Goal: Information Seeking & Learning: Learn about a topic

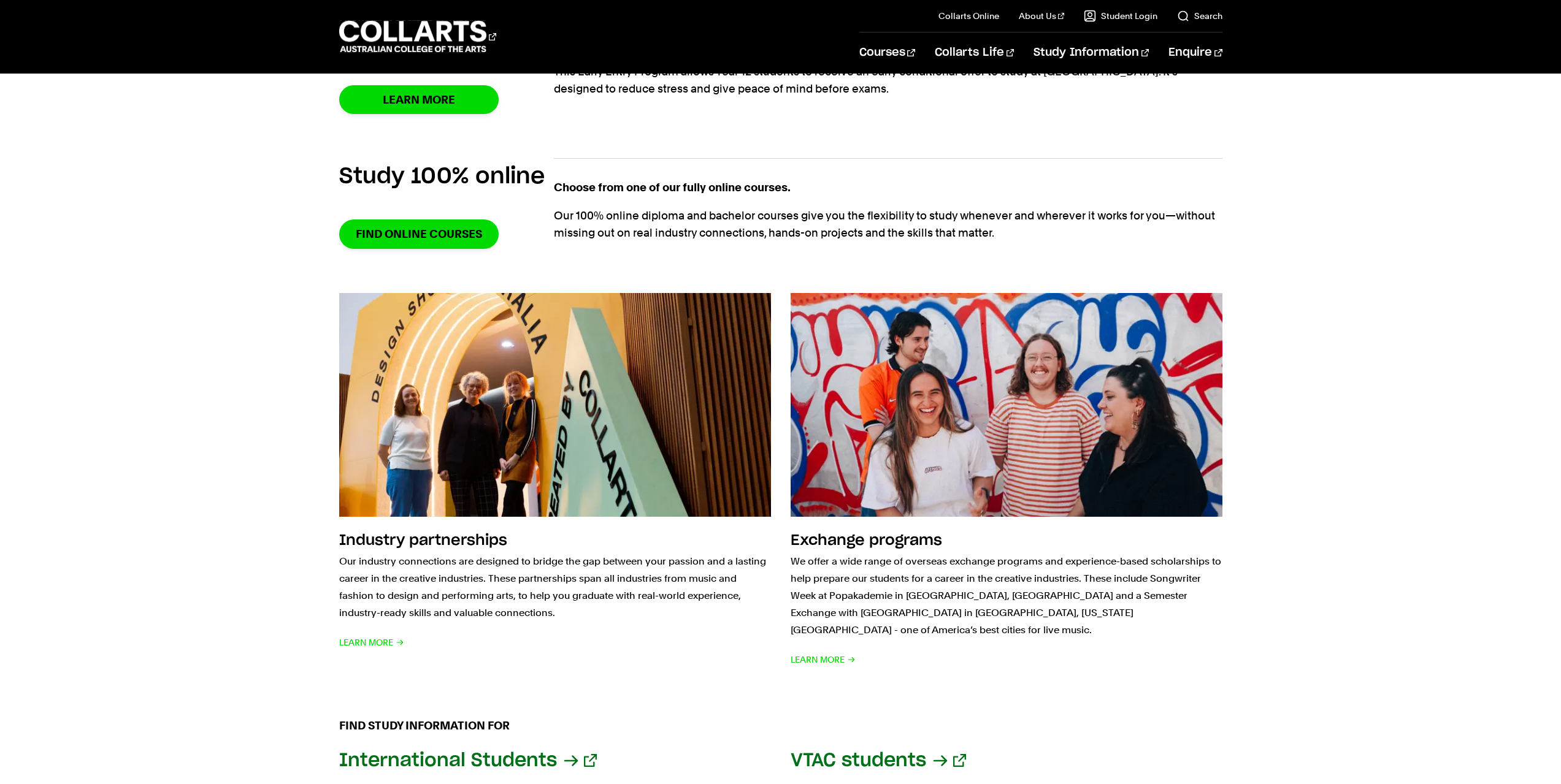
scroll to position [851, 0]
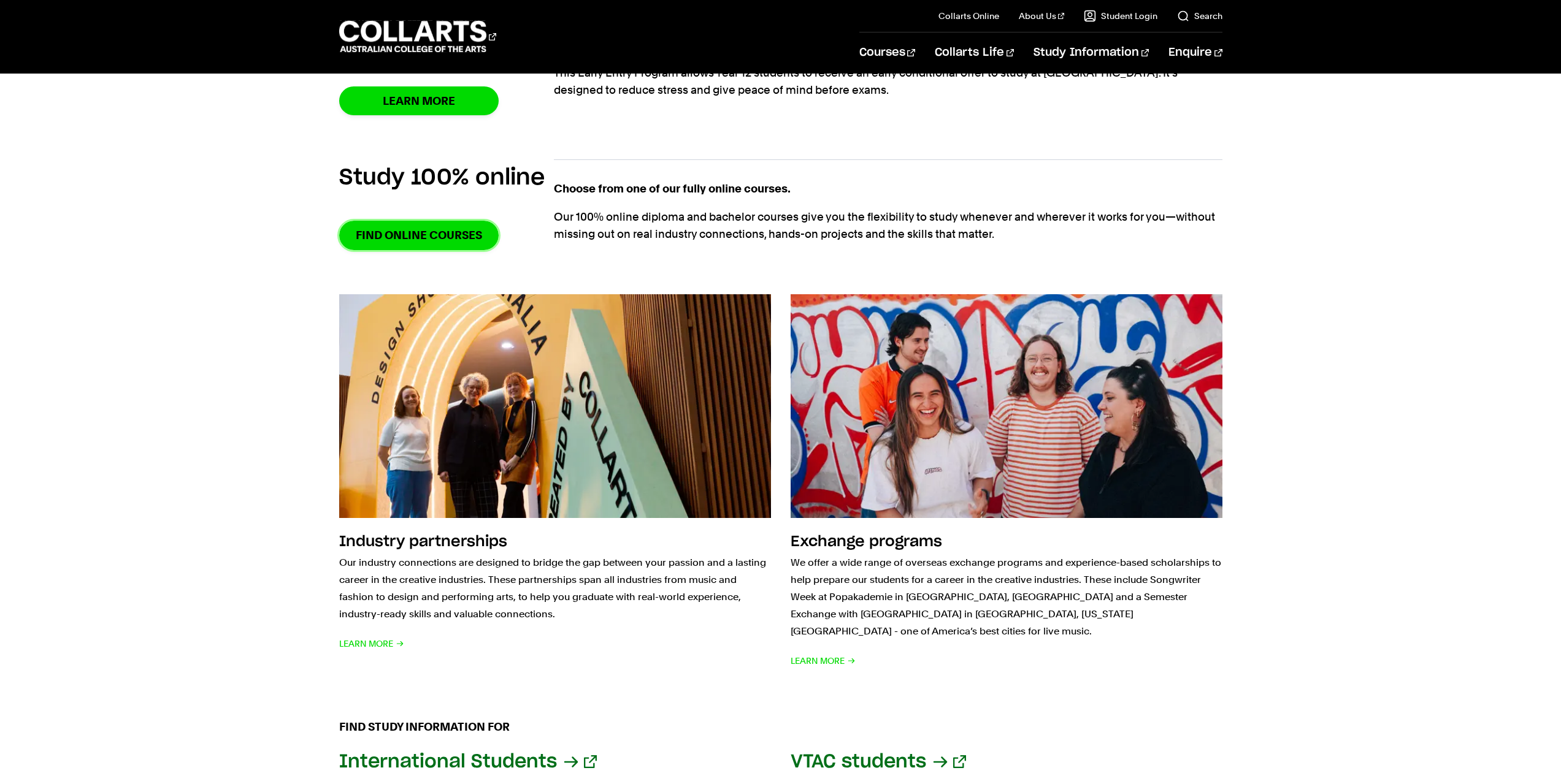
click at [413, 234] on link "Find online courses" at bounding box center [419, 235] width 159 height 29
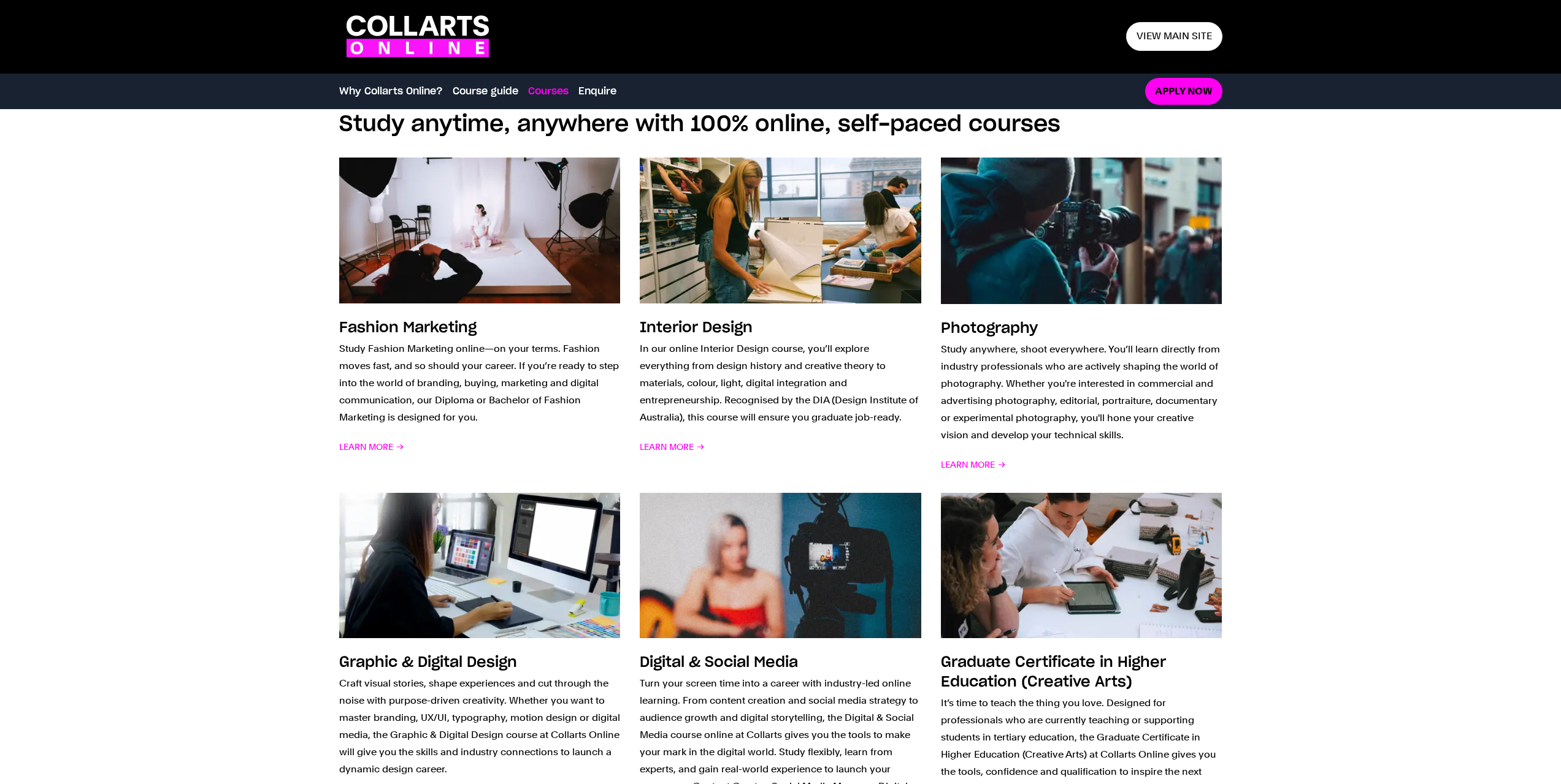
scroll to position [855, 0]
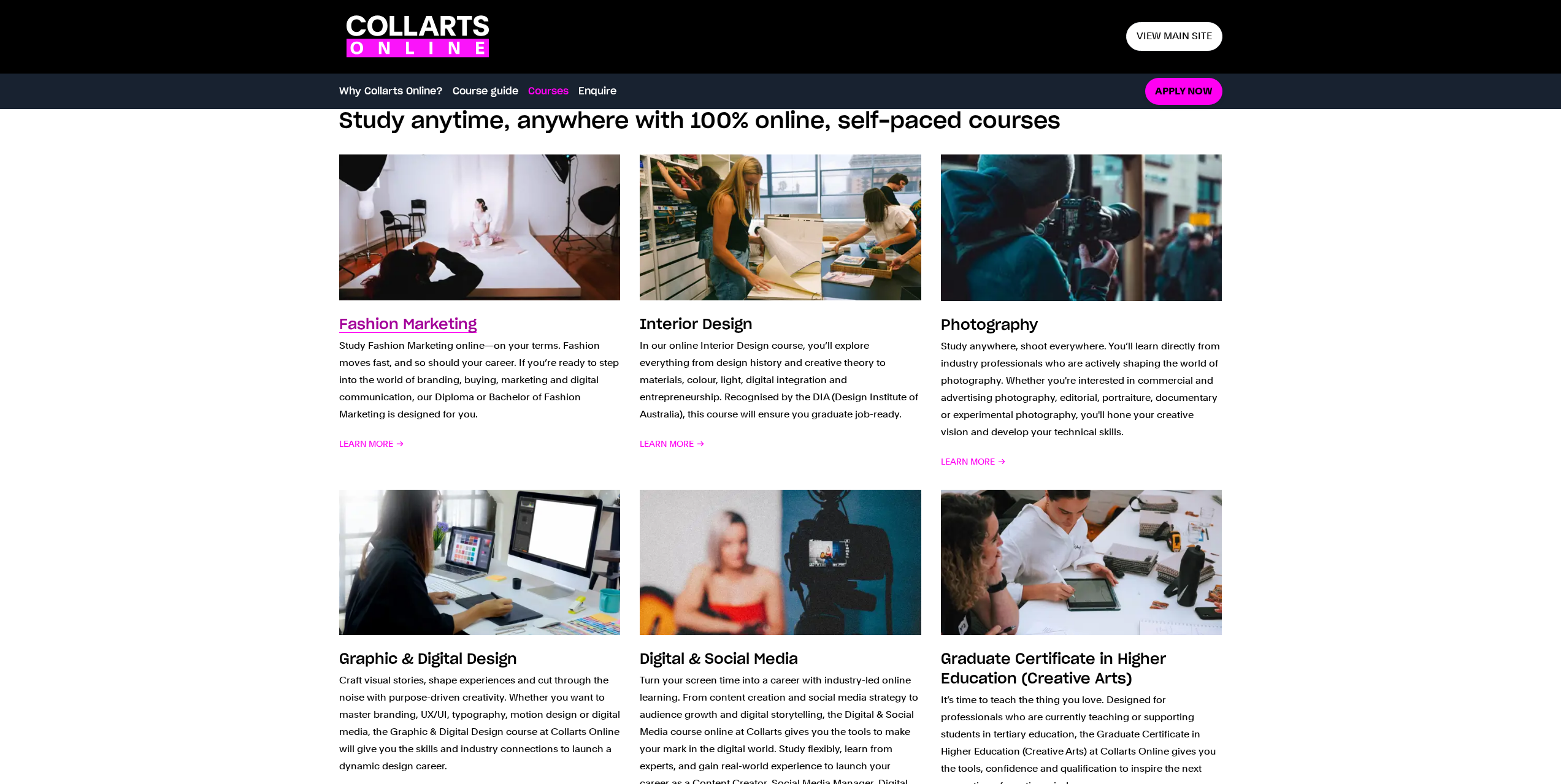
click at [373, 434] on div "Fashion Marketing Study Fashion Marketing online—on your terms. Fashion moves f…" at bounding box center [479, 392] width 281 height 154
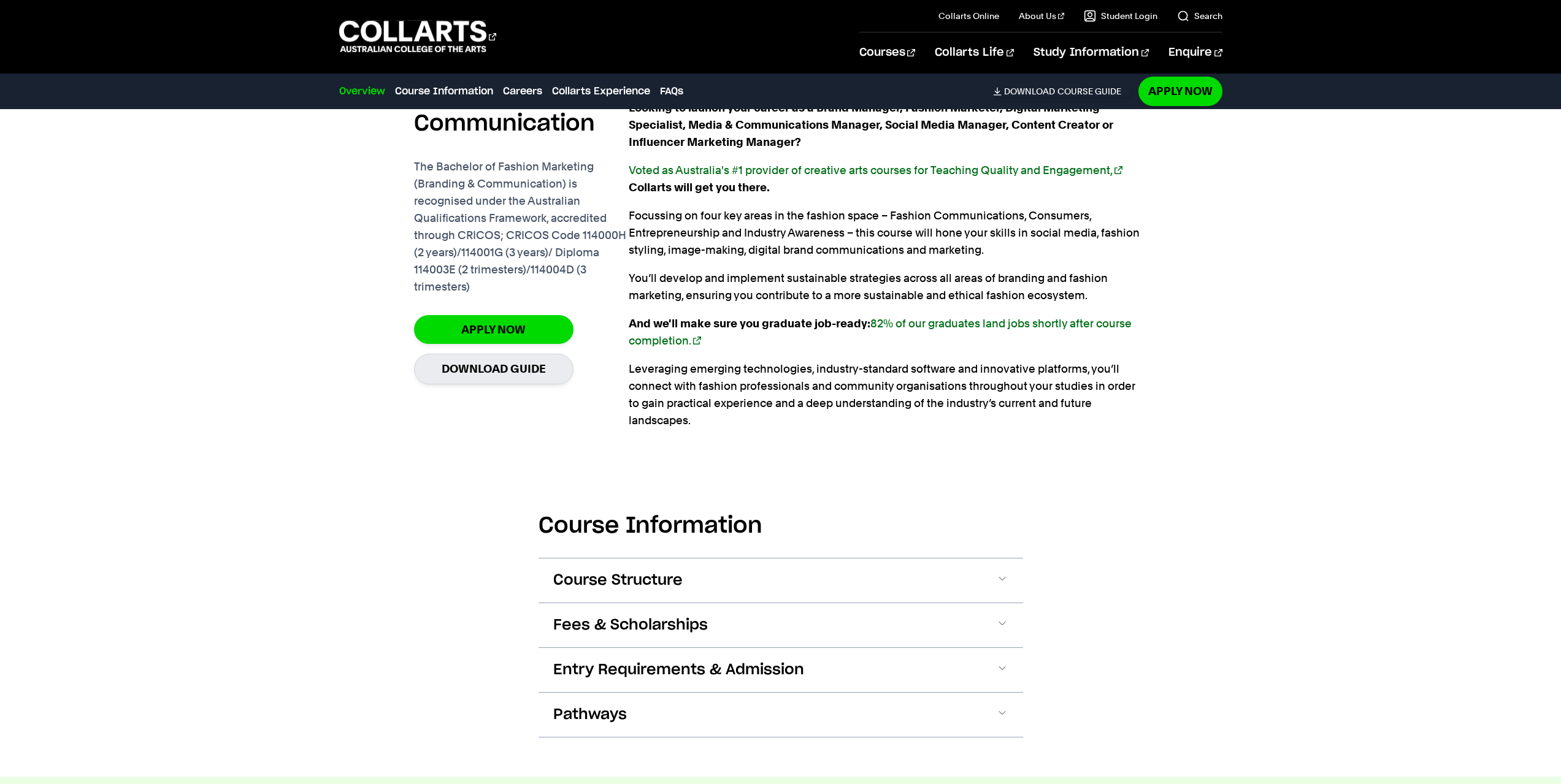
scroll to position [947, 0]
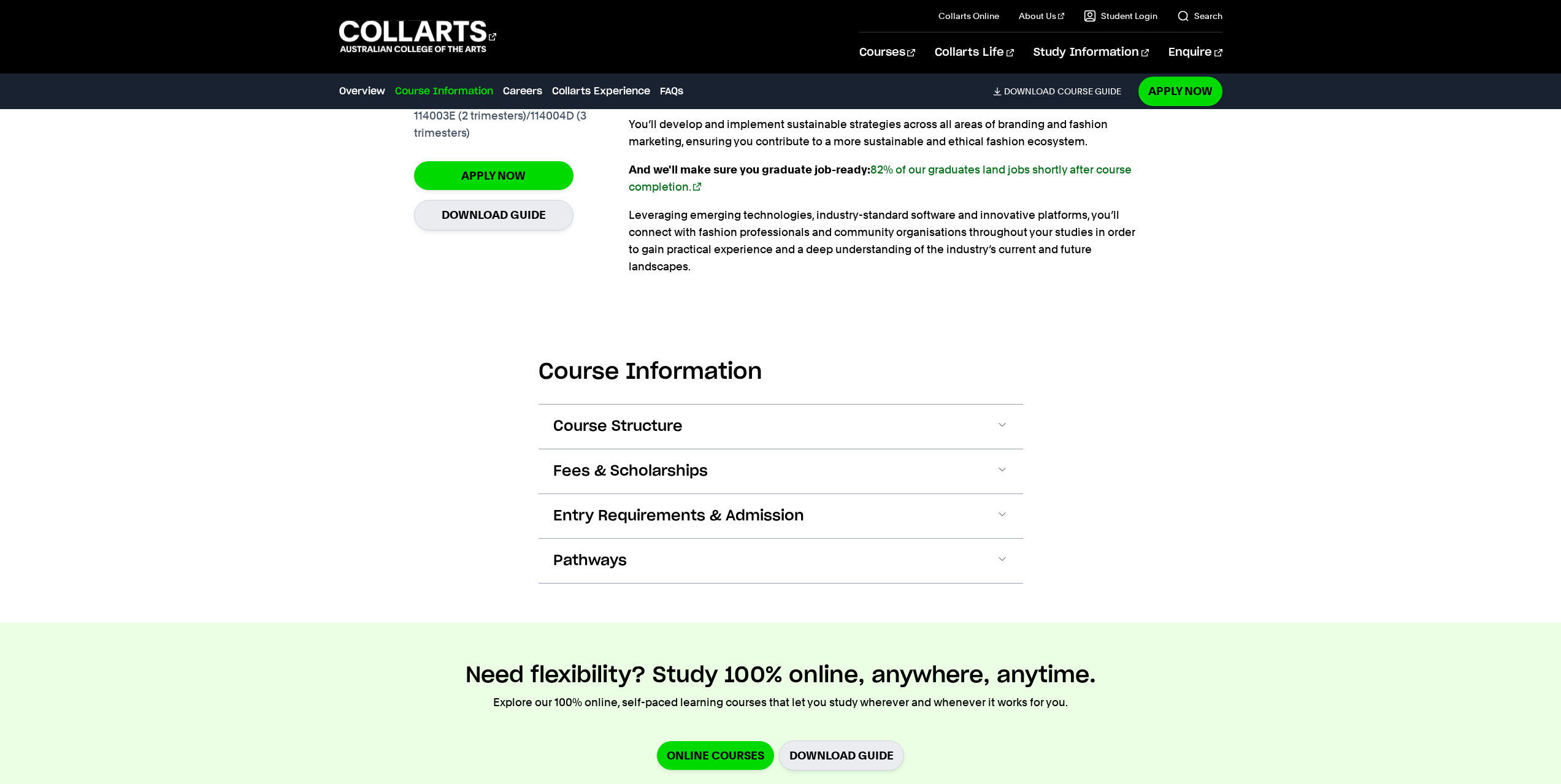
click at [611, 417] on span "Course Structure" at bounding box center [618, 427] width 130 height 20
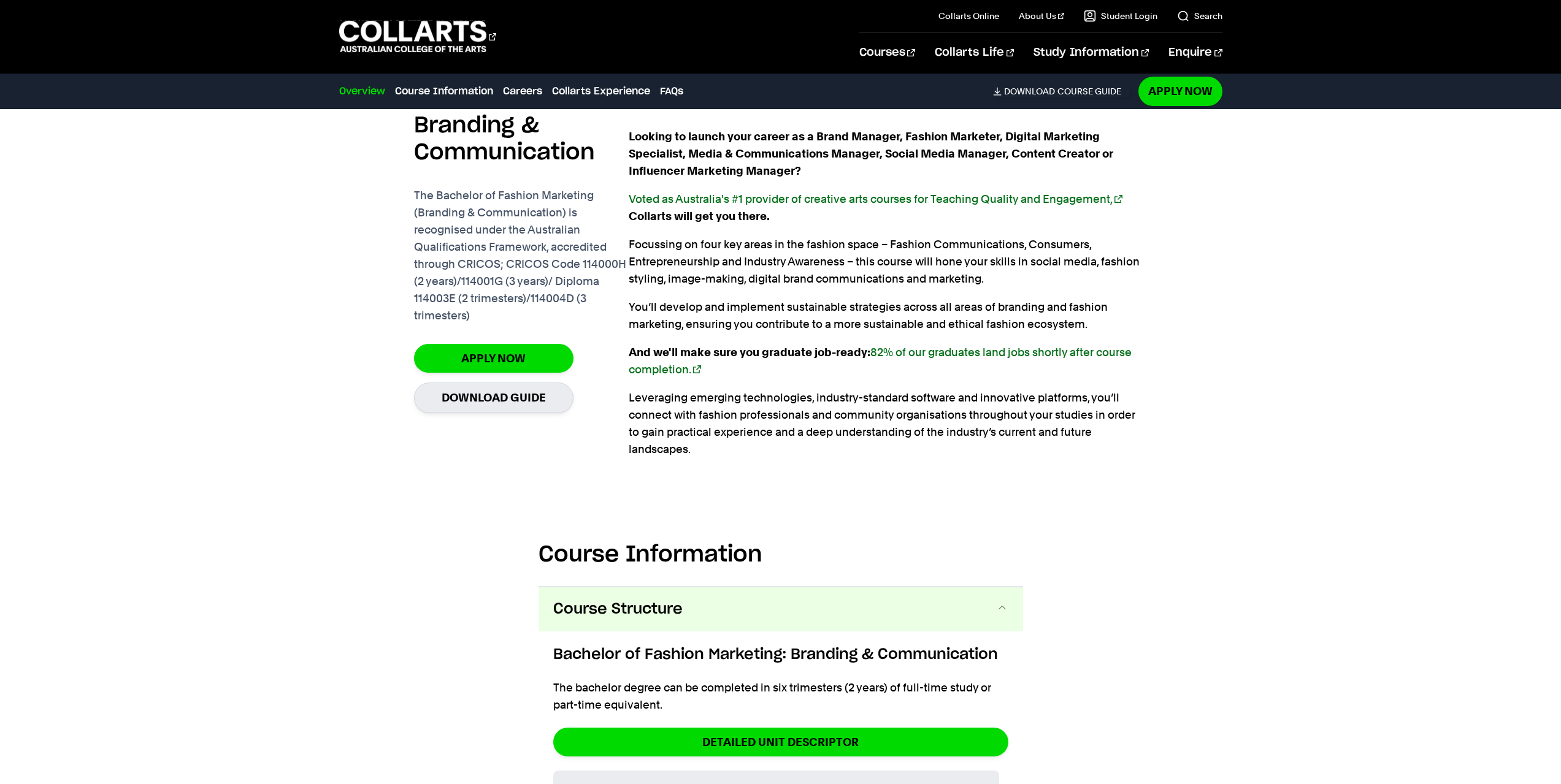
scroll to position [883, 0]
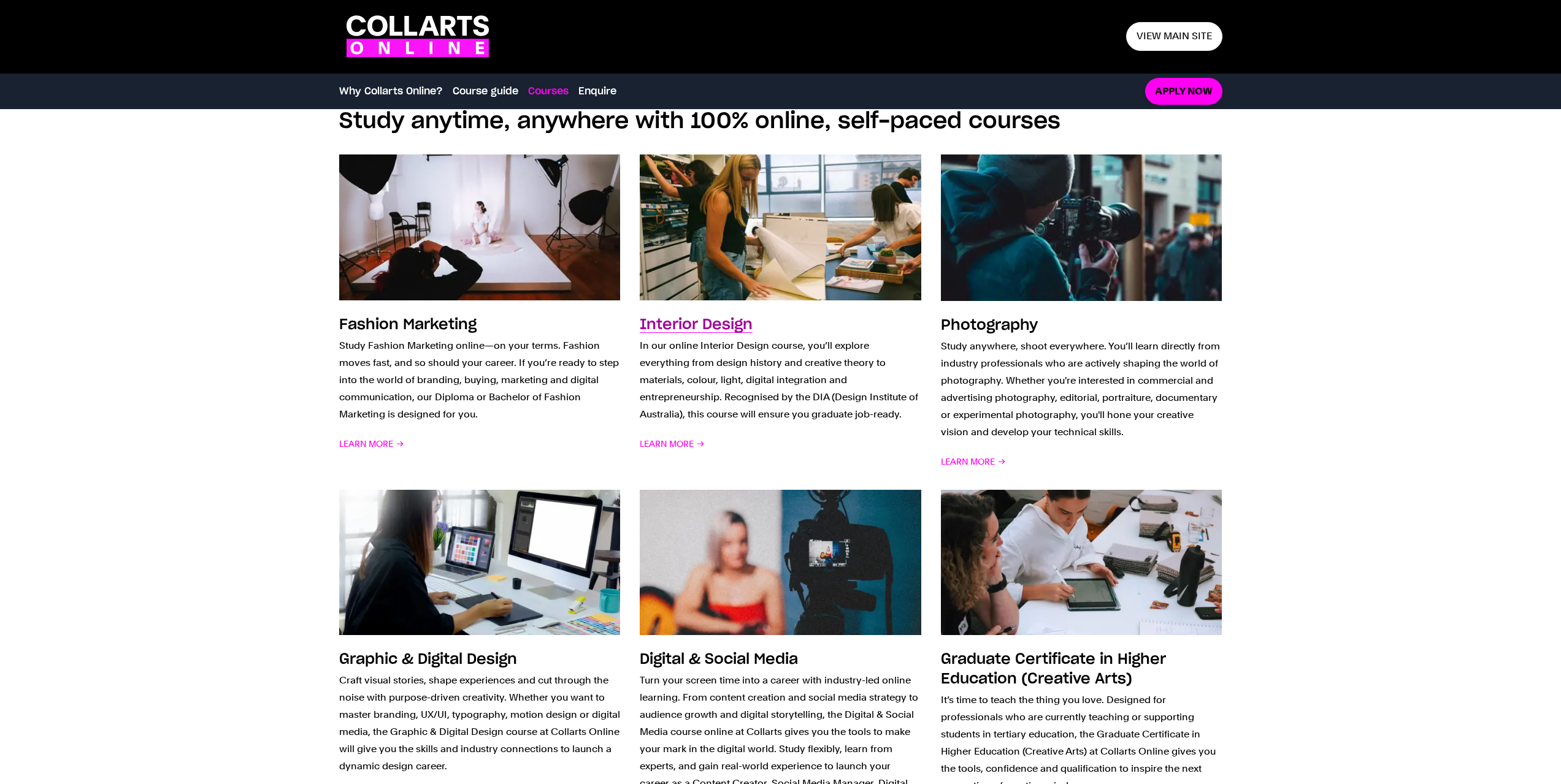
click at [734, 271] on img at bounding box center [780, 227] width 310 height 161
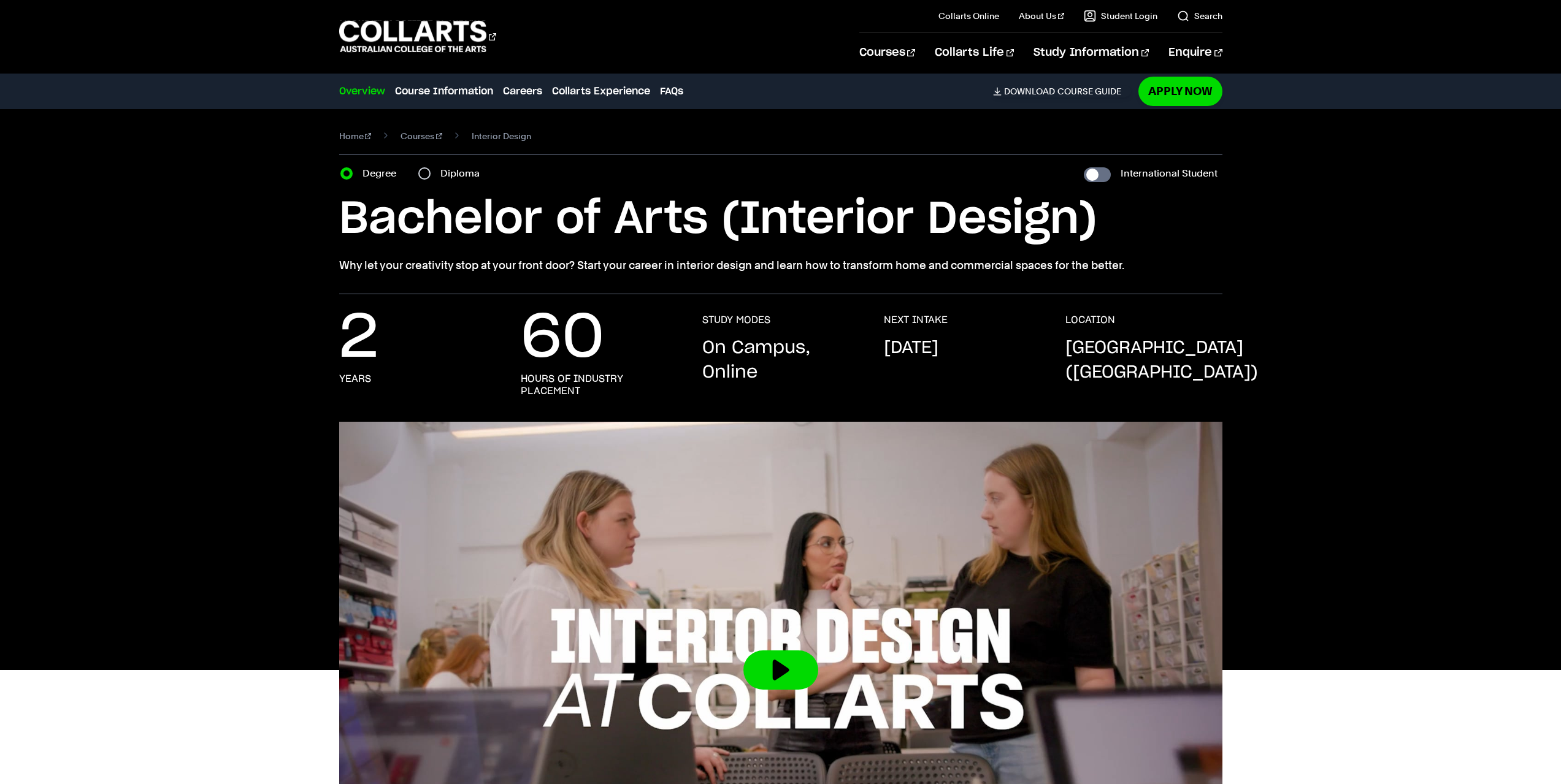
scroll to position [2, 0]
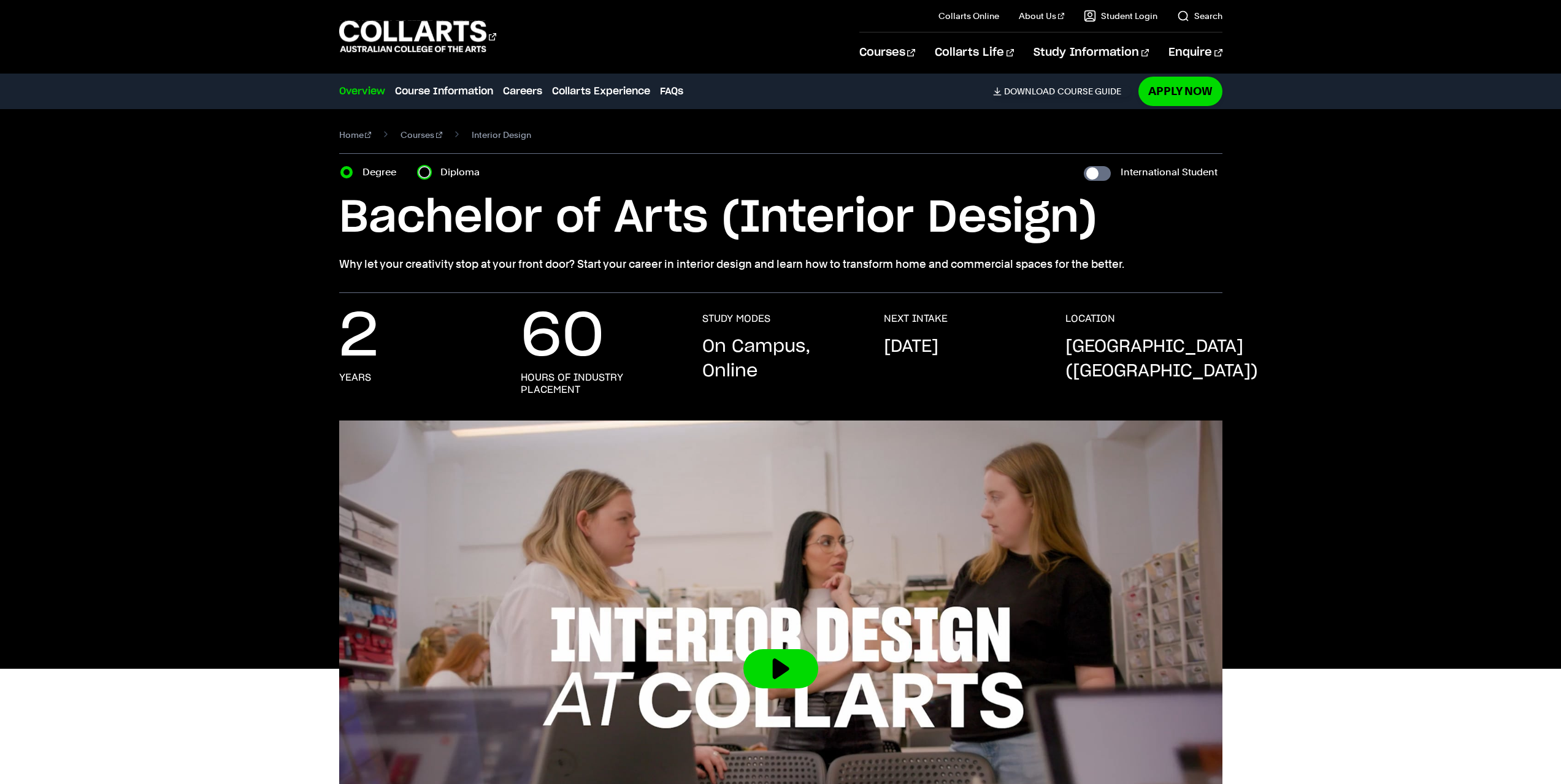
click at [427, 171] on input "Diploma" at bounding box center [424, 172] width 12 height 12
radio input "true"
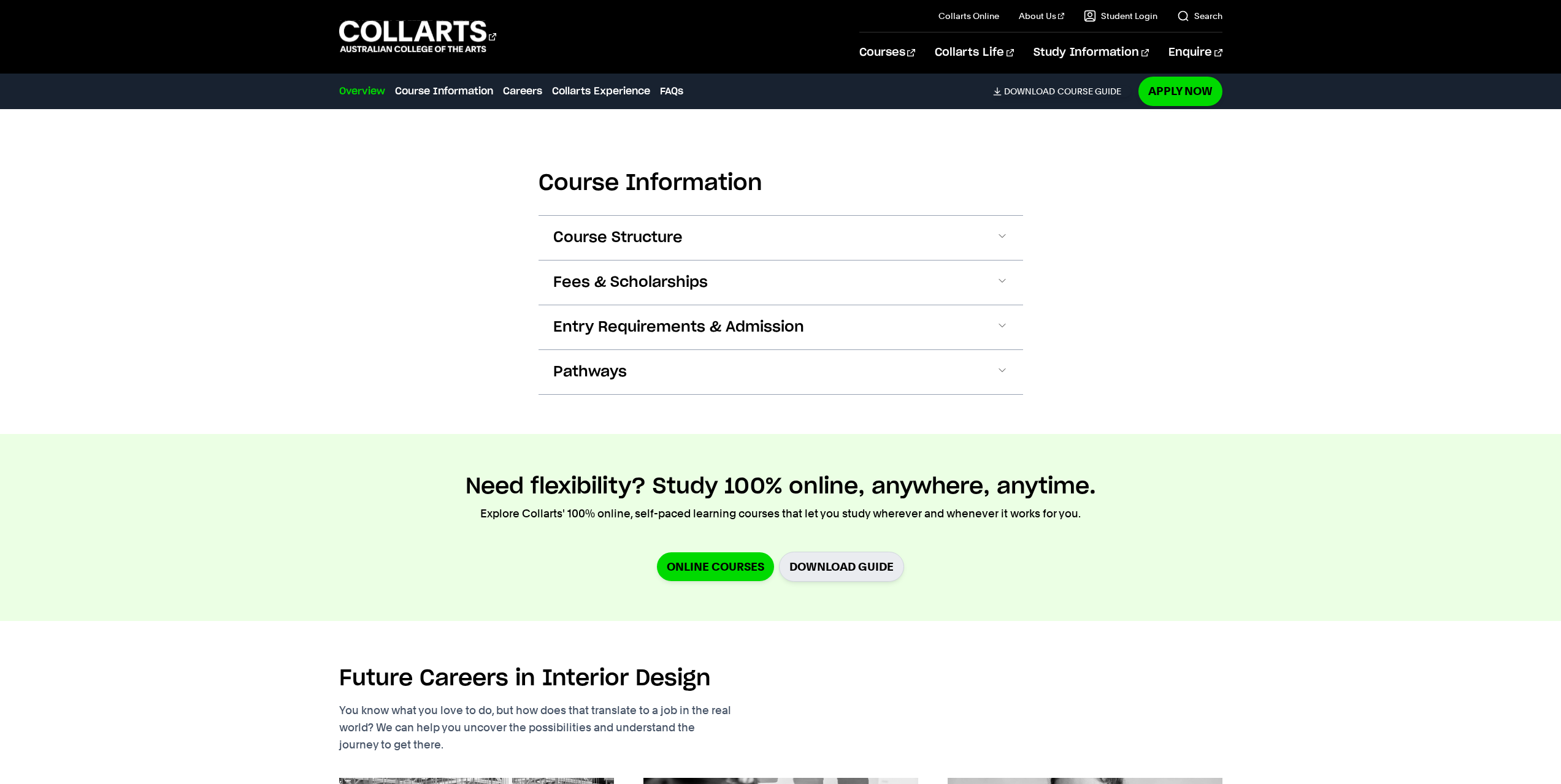
scroll to position [1301, 0]
click at [637, 241] on span "Course Structure" at bounding box center [618, 237] width 130 height 20
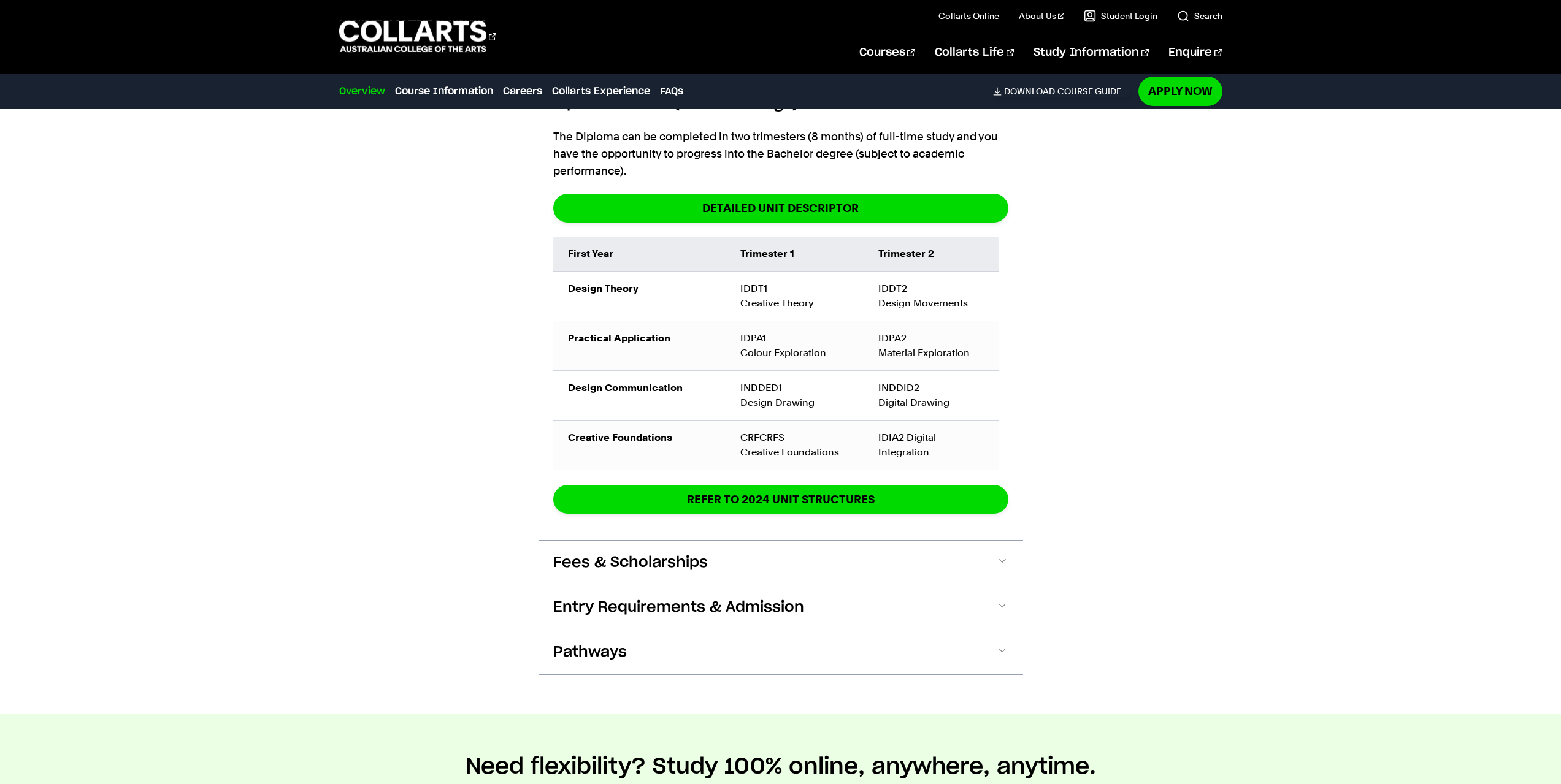
scroll to position [1478, 0]
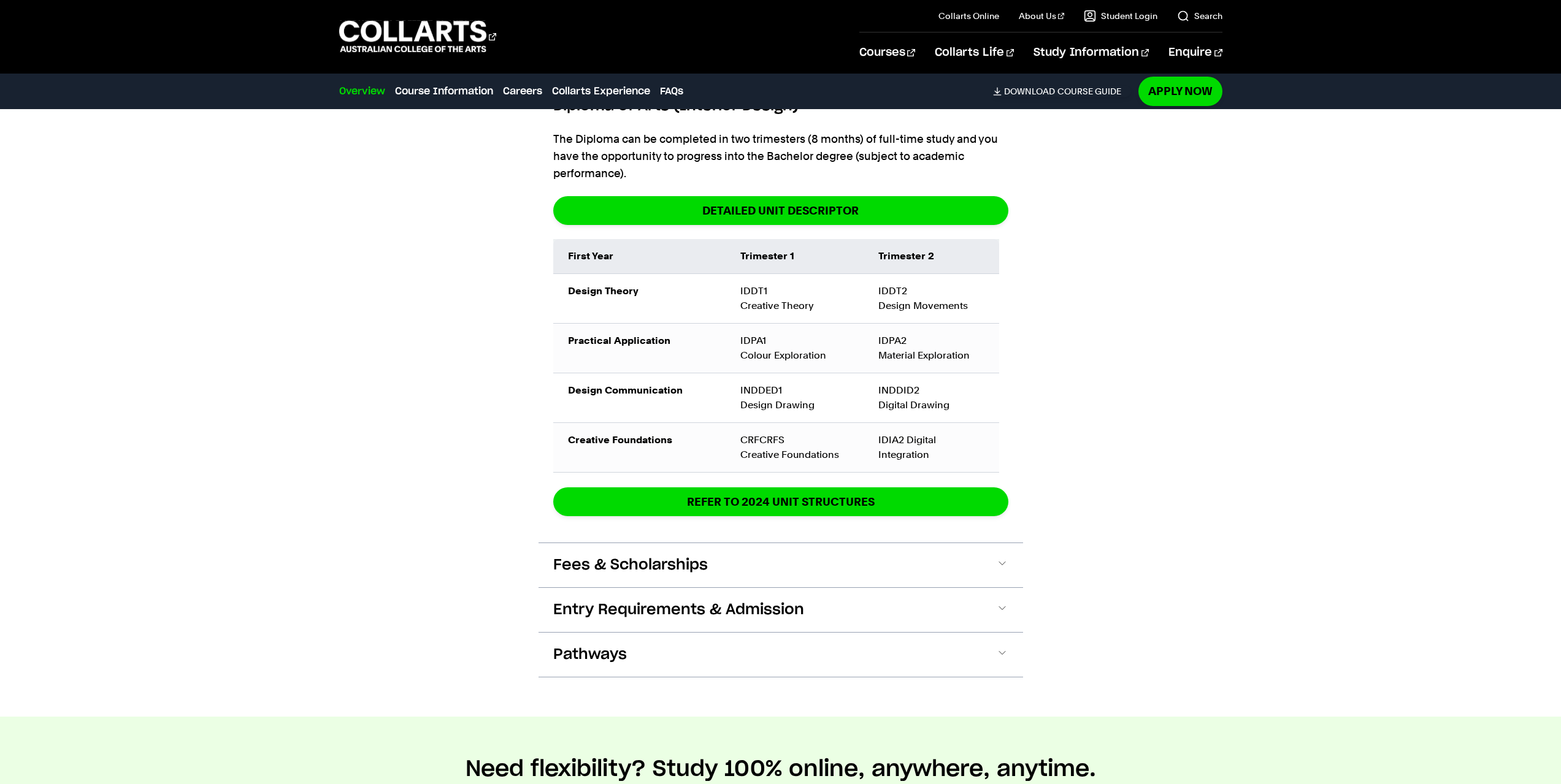
click at [613, 576] on button "Fees & Scholarships" at bounding box center [780, 565] width 484 height 44
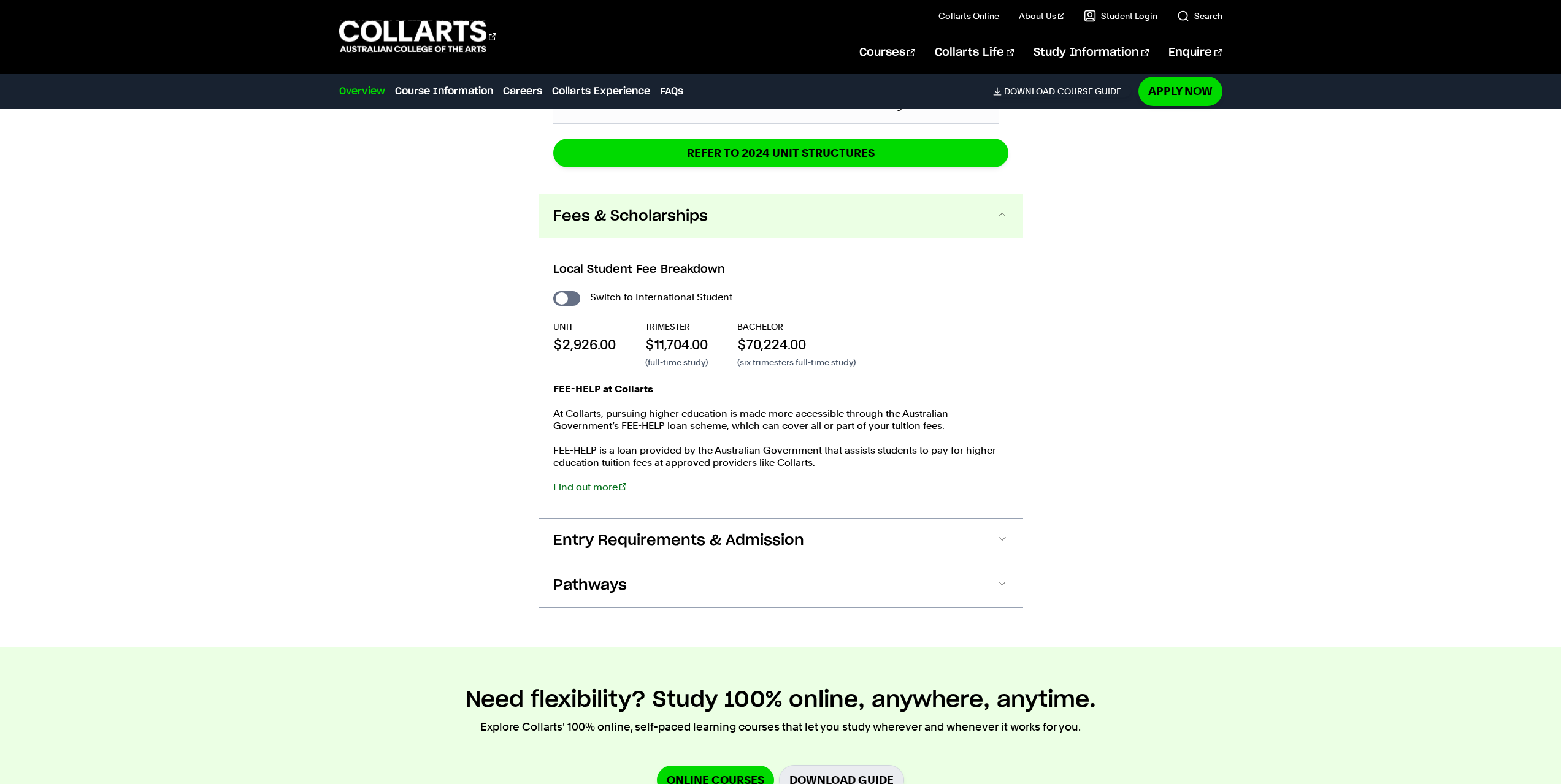
scroll to position [1826, 0]
click at [569, 488] on link "Find out more" at bounding box center [589, 488] width 73 height 11
